Goal: Transaction & Acquisition: Purchase product/service

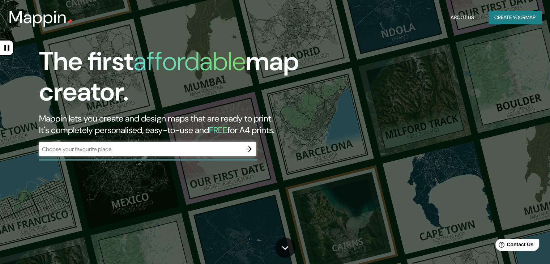
click at [222, 154] on div "​" at bounding box center [147, 149] width 217 height 14
click at [252, 150] on icon "button" at bounding box center [248, 149] width 9 height 9
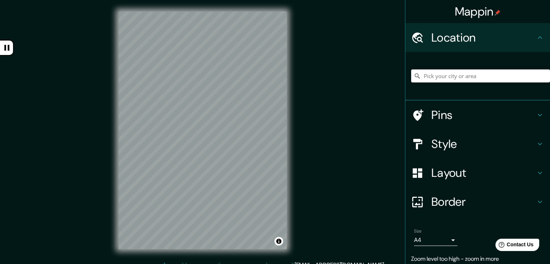
click at [322, 166] on div "Mappin Location Pins Style Layout Border Choose a border. Hint : you can make l…" at bounding box center [275, 136] width 550 height 272
click at [448, 115] on h4 "Pins" at bounding box center [483, 115] width 104 height 14
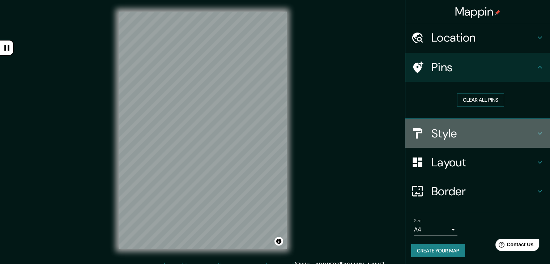
click at [452, 124] on div "Style" at bounding box center [477, 133] width 145 height 29
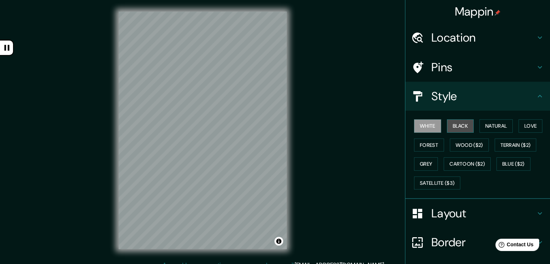
click at [453, 126] on button "Black" at bounding box center [460, 125] width 27 height 13
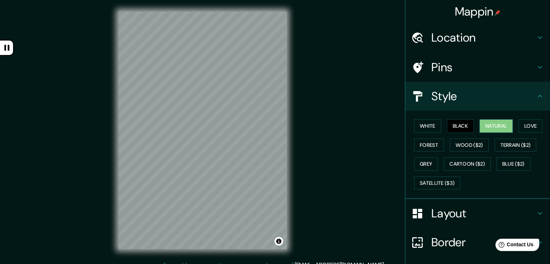
click at [487, 128] on button "Natural" at bounding box center [495, 125] width 33 height 13
click at [527, 128] on button "Love" at bounding box center [530, 125] width 24 height 13
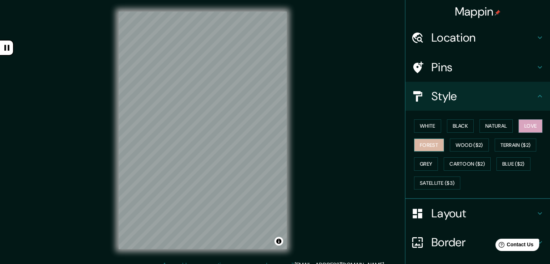
click at [422, 147] on button "Forest" at bounding box center [429, 144] width 30 height 13
click at [458, 148] on button "Wood ($2)" at bounding box center [469, 144] width 39 height 13
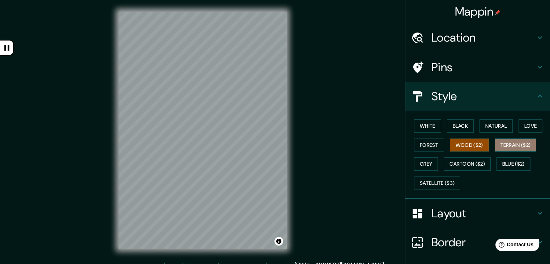
click at [504, 149] on button "Terrain ($2)" at bounding box center [516, 144] width 42 height 13
click at [421, 164] on button "Grey" at bounding box center [426, 163] width 24 height 13
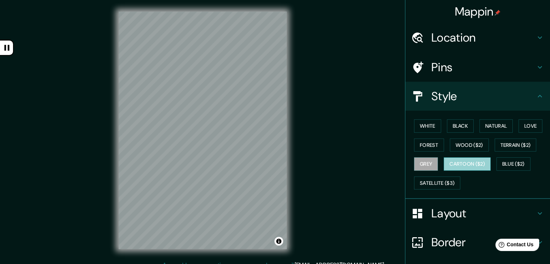
click at [461, 165] on button "Cartoon ($2)" at bounding box center [467, 163] width 47 height 13
click at [507, 166] on button "Blue ($2)" at bounding box center [513, 163] width 34 height 13
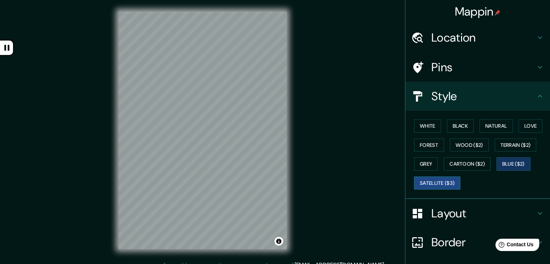
click at [442, 179] on button "Satellite ($3)" at bounding box center [437, 182] width 46 height 13
click at [493, 129] on button "Natural" at bounding box center [495, 125] width 33 height 13
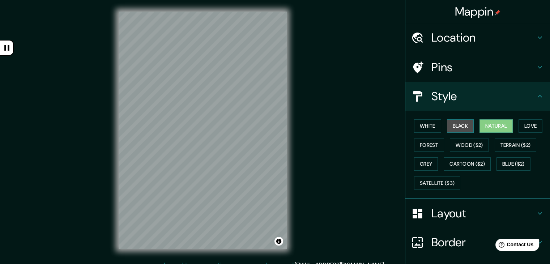
click at [457, 128] on button "Black" at bounding box center [460, 125] width 27 height 13
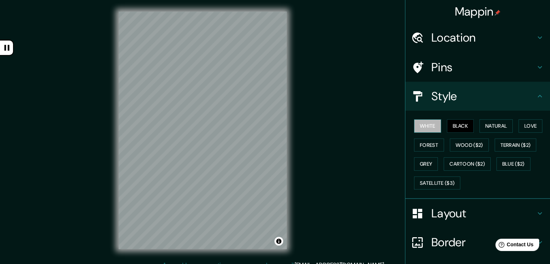
click at [426, 128] on button "White" at bounding box center [427, 125] width 27 height 13
click at [521, 128] on button "Love" at bounding box center [530, 125] width 24 height 13
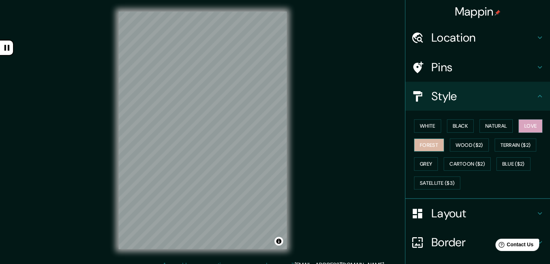
click at [421, 147] on button "Forest" at bounding box center [429, 144] width 30 height 13
click at [459, 146] on button "Wood ($2)" at bounding box center [469, 144] width 39 height 13
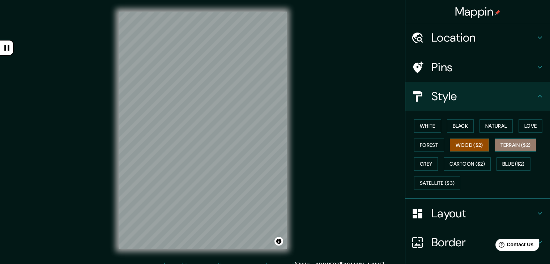
click at [510, 147] on button "Terrain ($2)" at bounding box center [516, 144] width 42 height 13
click at [429, 162] on button "Grey" at bounding box center [426, 163] width 24 height 13
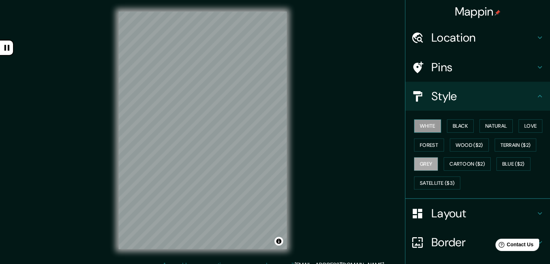
click at [422, 126] on button "White" at bounding box center [427, 125] width 27 height 13
click at [424, 164] on button "Grey" at bounding box center [426, 163] width 24 height 13
click at [422, 128] on button "White" at bounding box center [427, 125] width 27 height 13
click at [500, 163] on button "Blue ($2)" at bounding box center [513, 163] width 34 height 13
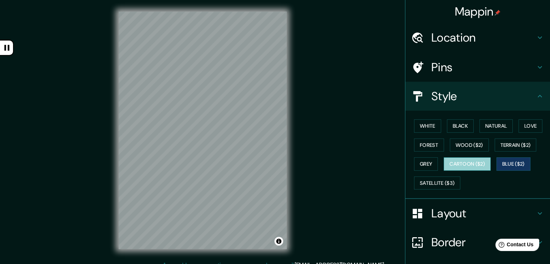
click at [474, 166] on button "Cartoon ($2)" at bounding box center [467, 163] width 47 height 13
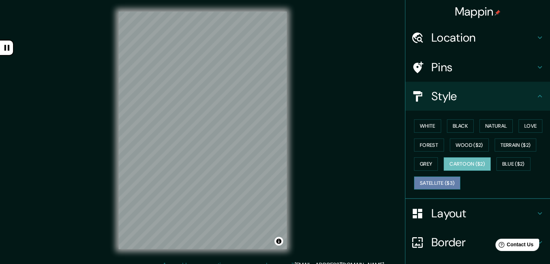
click at [432, 183] on button "Satellite ($3)" at bounding box center [437, 182] width 46 height 13
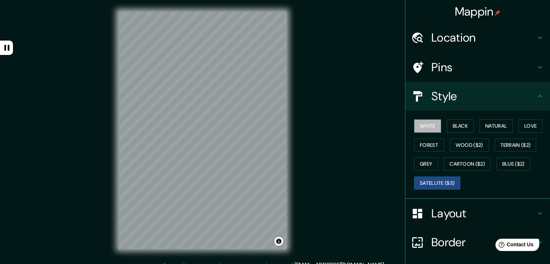
click at [418, 127] on button "White" at bounding box center [427, 125] width 27 height 13
click at [448, 213] on h4 "Layout" at bounding box center [483, 213] width 104 height 14
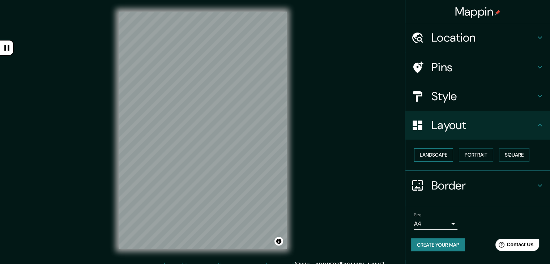
click at [442, 153] on button "Landscape" at bounding box center [433, 154] width 39 height 13
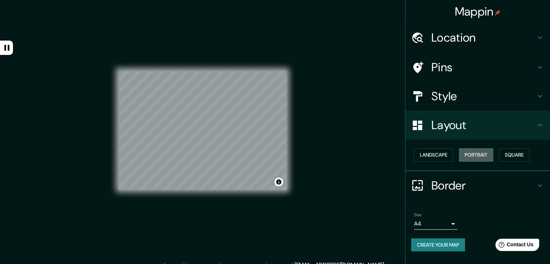
click at [474, 154] on button "Portrait" at bounding box center [476, 154] width 34 height 13
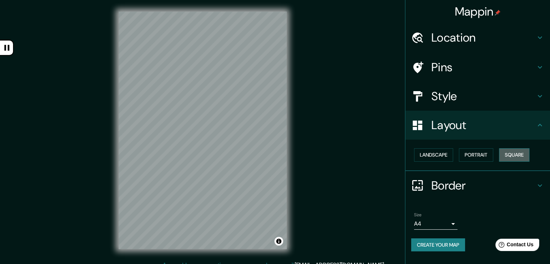
click at [509, 155] on button "Square" at bounding box center [514, 154] width 30 height 13
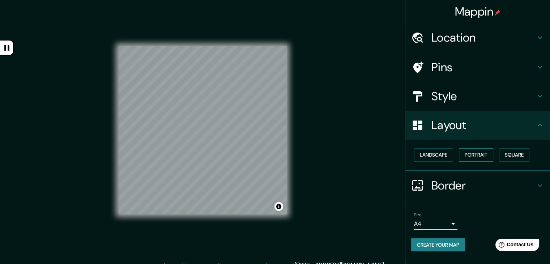
click at [474, 156] on button "Portrait" at bounding box center [476, 154] width 34 height 13
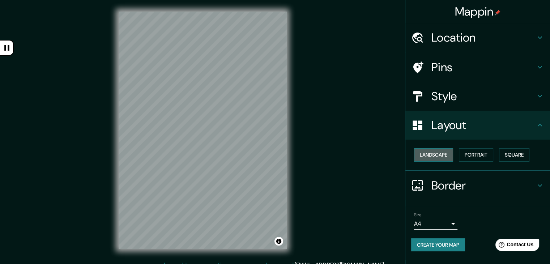
click at [441, 157] on button "Landscape" at bounding box center [433, 154] width 39 height 13
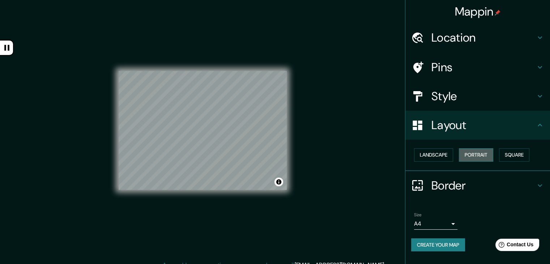
click at [476, 156] on button "Portrait" at bounding box center [476, 154] width 34 height 13
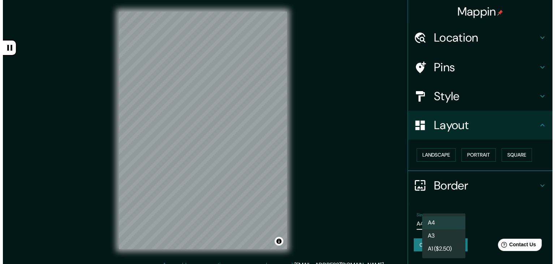
click at [456, 223] on body "Mappin Location Pins Style Layout Landscape Portrait Square Border Choose a bor…" at bounding box center [275, 132] width 550 height 264
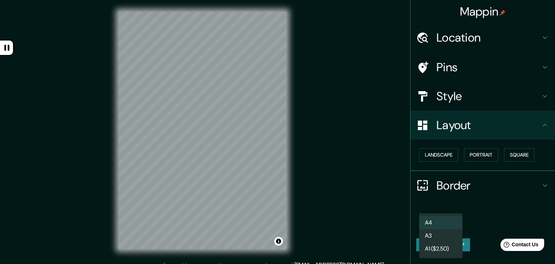
click at [444, 235] on li "A3" at bounding box center [440, 235] width 43 height 13
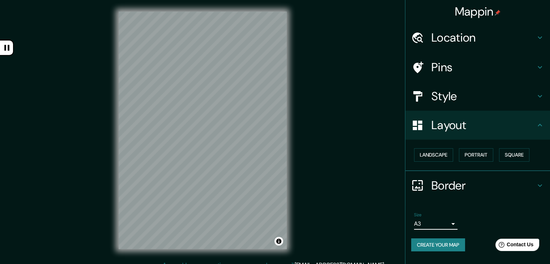
click at [449, 224] on body "Mappin Location Pins Style Layout Landscape Portrait Square Border Choose a bor…" at bounding box center [275, 132] width 550 height 264
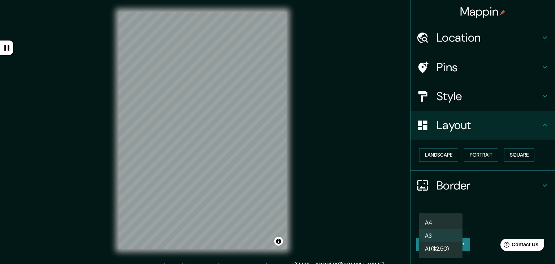
click at [435, 223] on li "A4" at bounding box center [440, 222] width 43 height 13
type input "single"
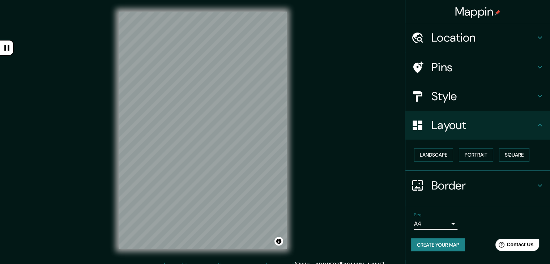
click at [433, 101] on h4 "Style" at bounding box center [483, 96] width 104 height 14
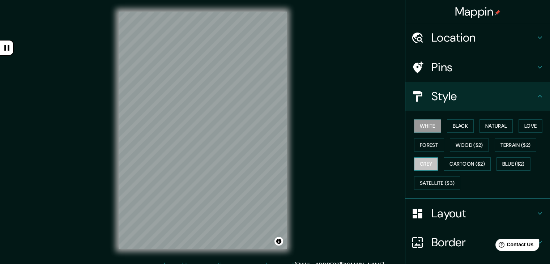
click at [427, 164] on button "Grey" at bounding box center [426, 163] width 24 height 13
click at [424, 125] on button "White" at bounding box center [427, 125] width 27 height 13
click at [343, 120] on div "Mappin Location Pins Style White Black Natural Love Forest Wood ($2) Terrain ($…" at bounding box center [275, 136] width 550 height 272
click at [452, 126] on button "Black" at bounding box center [460, 125] width 27 height 13
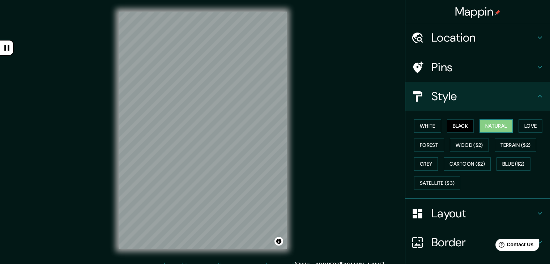
click at [501, 131] on button "Natural" at bounding box center [495, 125] width 33 height 13
click at [422, 127] on button "White" at bounding box center [427, 125] width 27 height 13
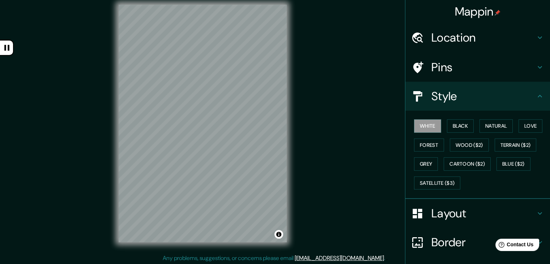
scroll to position [8, 0]
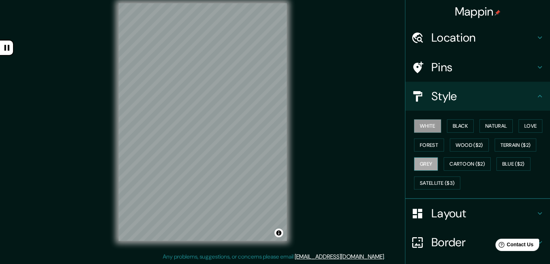
click at [423, 158] on button "Grey" at bounding box center [426, 163] width 24 height 13
click at [452, 126] on button "Black" at bounding box center [460, 125] width 27 height 13
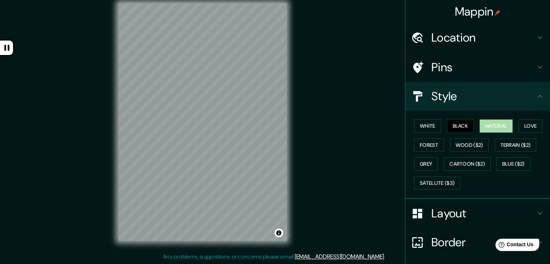
click at [479, 128] on button "Natural" at bounding box center [495, 125] width 33 height 13
click at [454, 128] on button "Black" at bounding box center [460, 125] width 27 height 13
click at [432, 143] on button "Forest" at bounding box center [429, 144] width 30 height 13
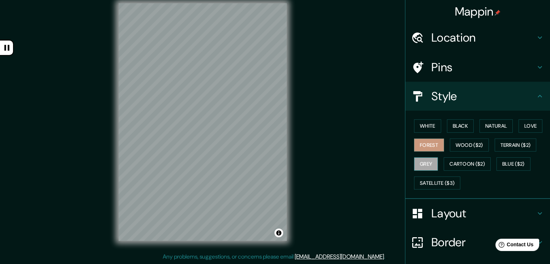
click at [427, 159] on button "Grey" at bounding box center [426, 163] width 24 height 13
click at [450, 162] on button "Cartoon ($2)" at bounding box center [467, 163] width 47 height 13
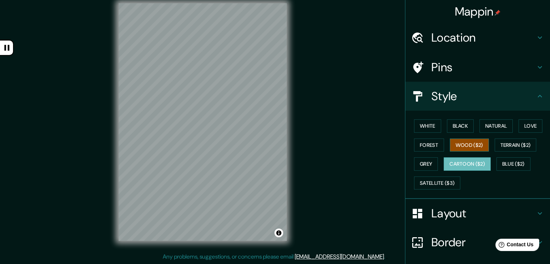
click at [459, 150] on button "Wood ($2)" at bounding box center [469, 144] width 39 height 13
click at [515, 148] on button "Terrain ($2)" at bounding box center [516, 144] width 42 height 13
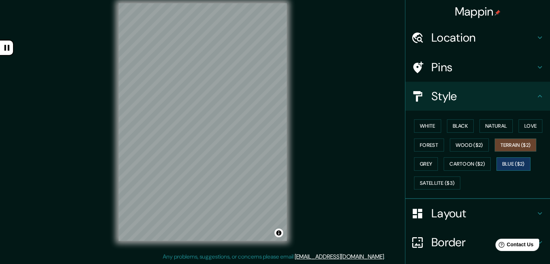
click at [510, 162] on button "Blue ($2)" at bounding box center [513, 163] width 34 height 13
click at [439, 179] on button "Satellite ($3)" at bounding box center [437, 182] width 46 height 13
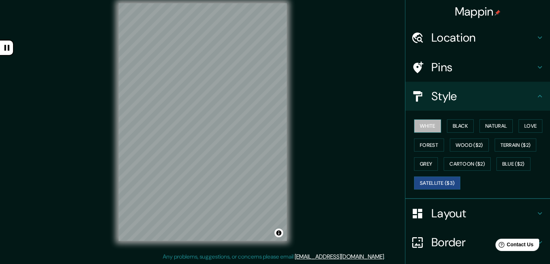
click at [430, 124] on button "White" at bounding box center [427, 125] width 27 height 13
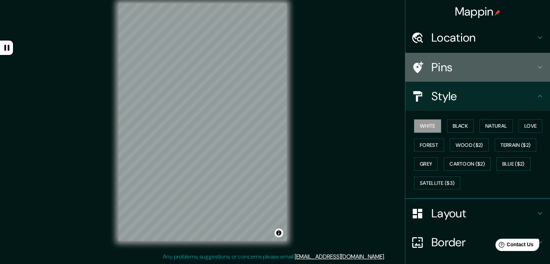
click at [461, 74] on h4 "Pins" at bounding box center [483, 67] width 104 height 14
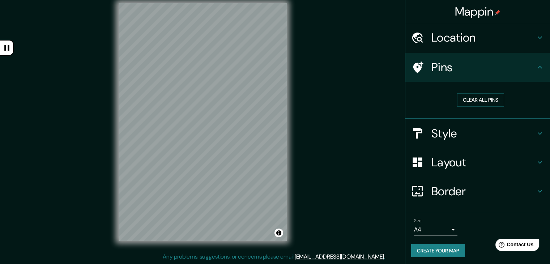
click at [461, 70] on h4 "Pins" at bounding box center [483, 67] width 104 height 14
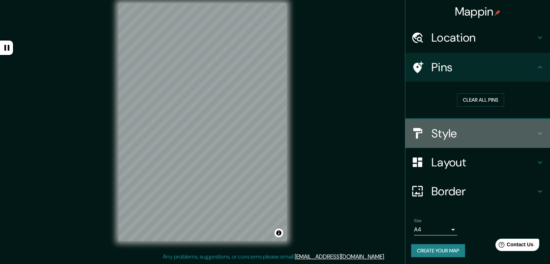
click at [463, 120] on div "Style" at bounding box center [477, 133] width 145 height 29
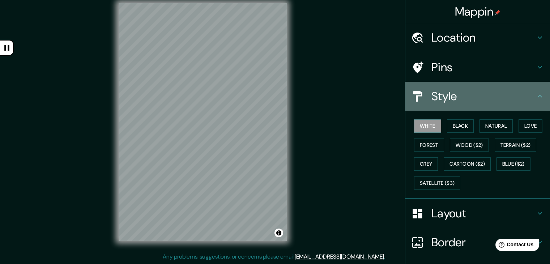
click at [465, 97] on h4 "Style" at bounding box center [483, 96] width 104 height 14
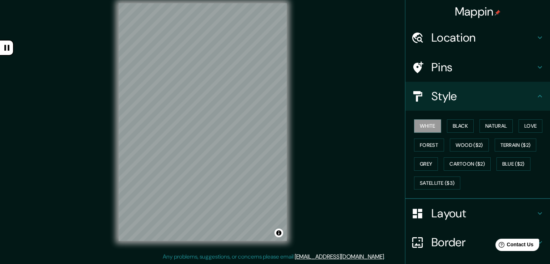
click at [438, 211] on h4 "Layout" at bounding box center [483, 213] width 104 height 14
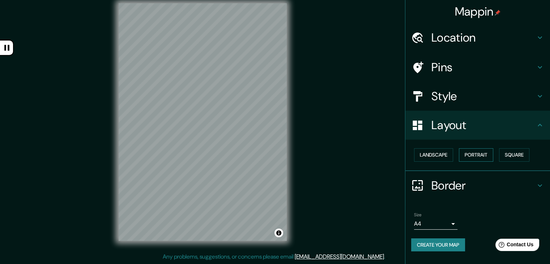
click at [481, 157] on button "Portrait" at bounding box center [476, 154] width 34 height 13
click at [510, 157] on button "Square" at bounding box center [514, 154] width 30 height 13
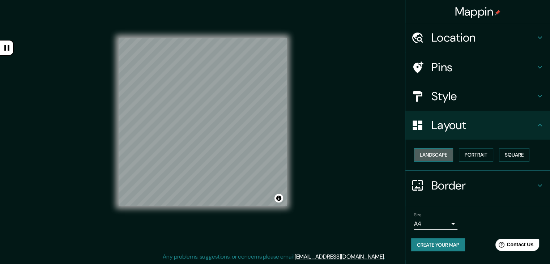
click at [429, 151] on button "Landscape" at bounding box center [433, 154] width 39 height 13
